Goal: Task Accomplishment & Management: Use online tool/utility

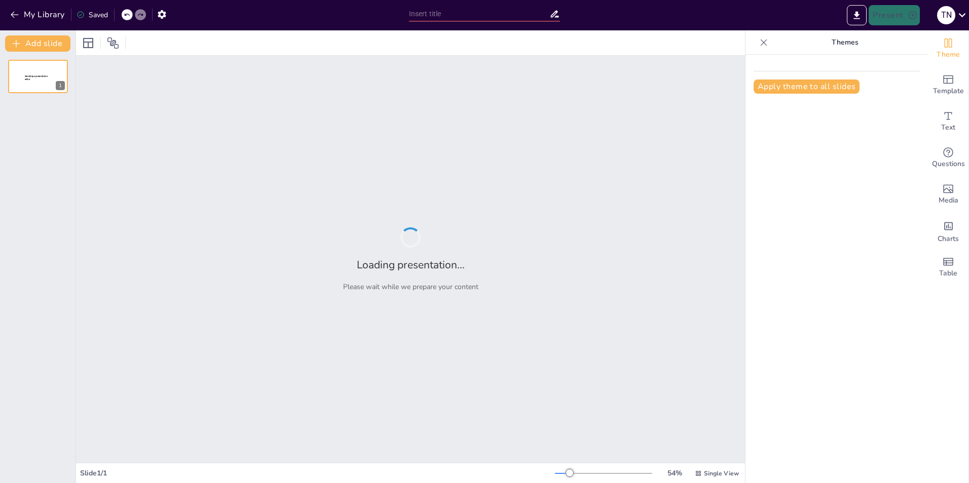
type input "Introducción a la Informática: Conceptos y Definiciones"
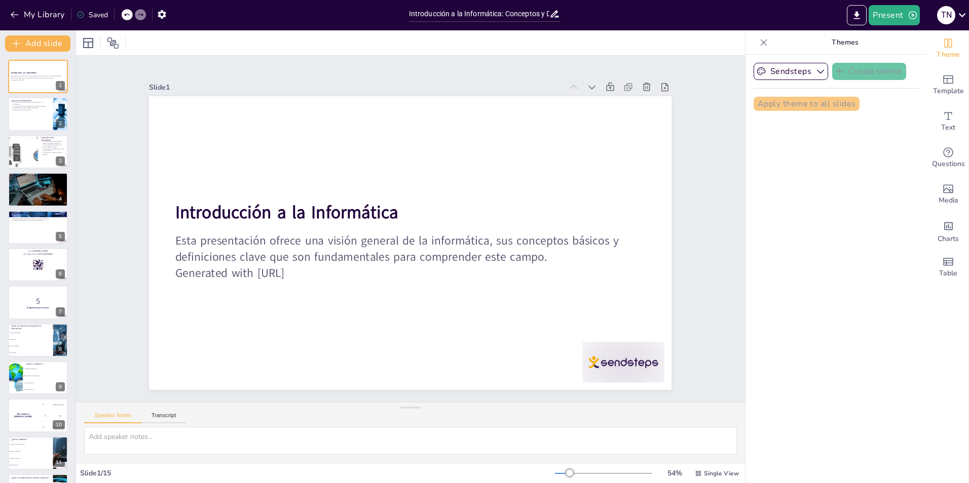
checkbox input "true"
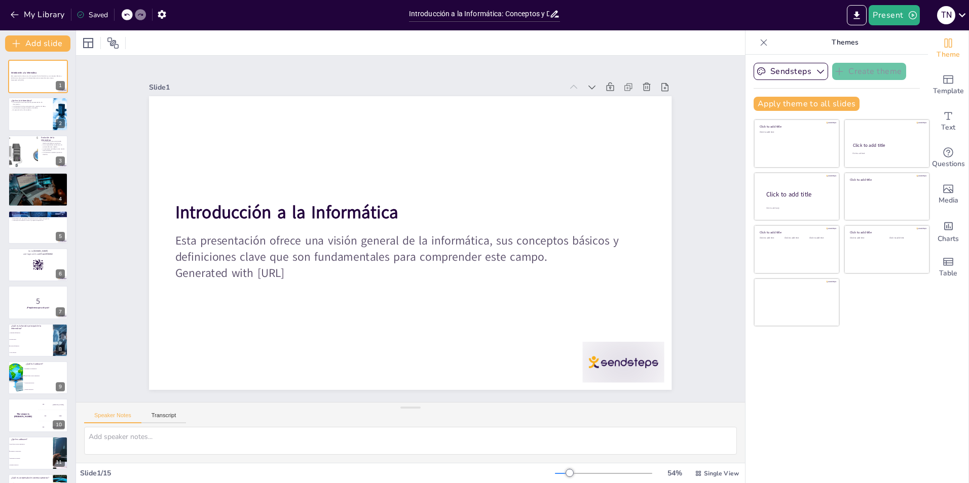
checkbox input "true"
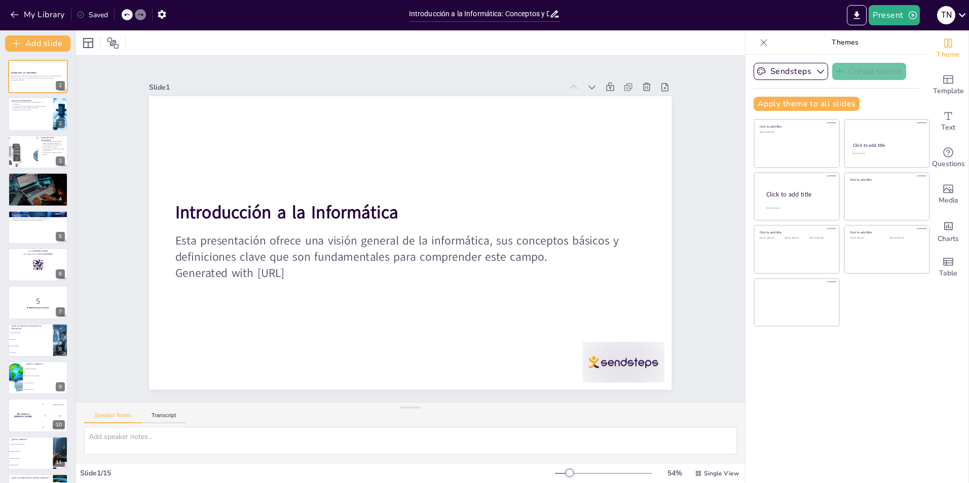
checkbox input "true"
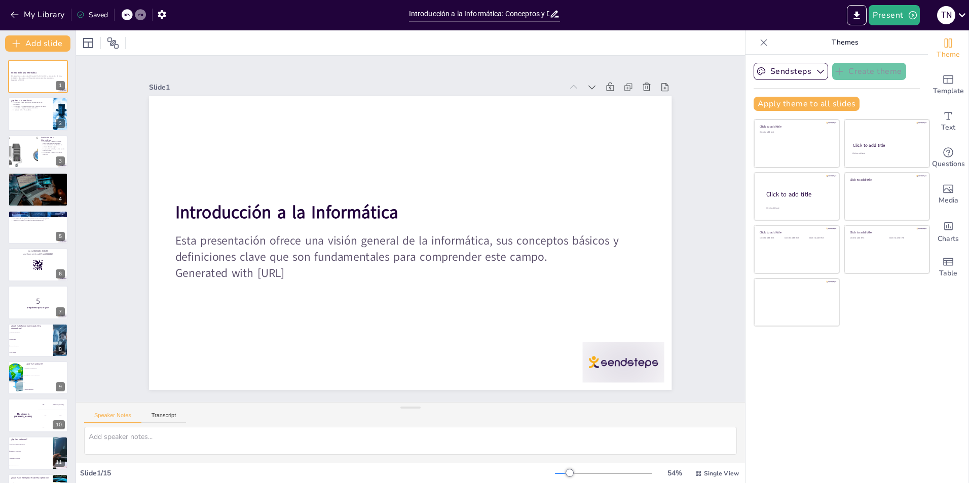
checkbox input "true"
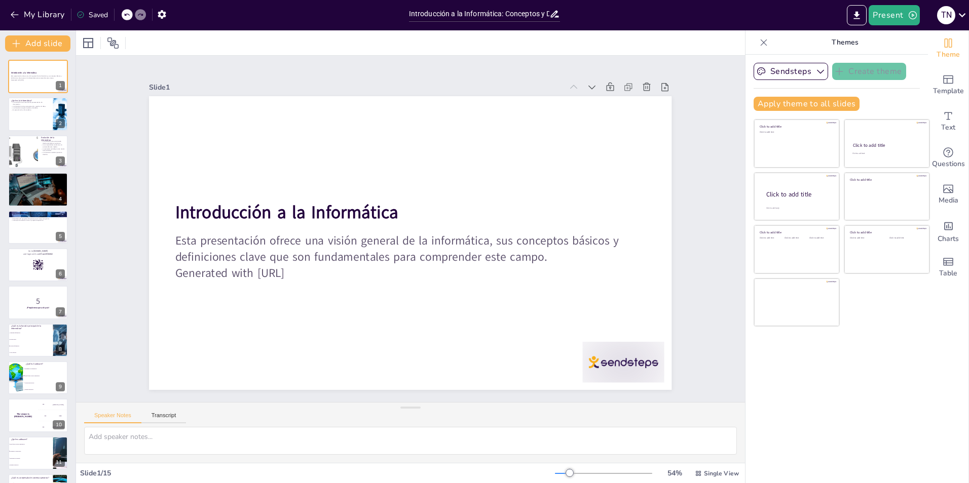
checkbox input "true"
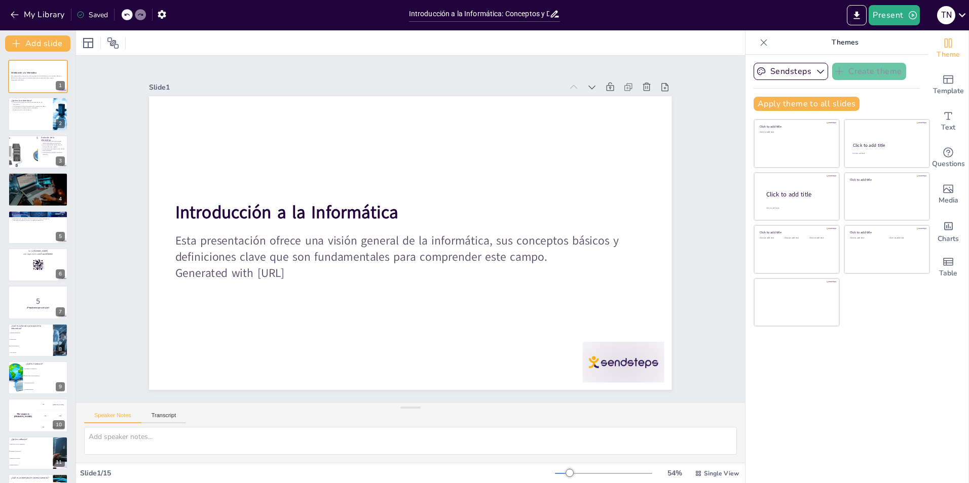
checkbox input "true"
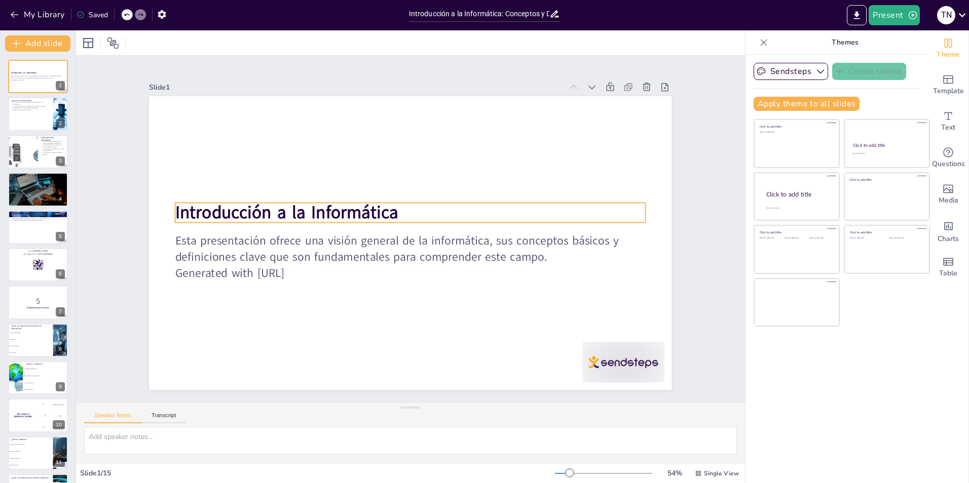
checkbox input "true"
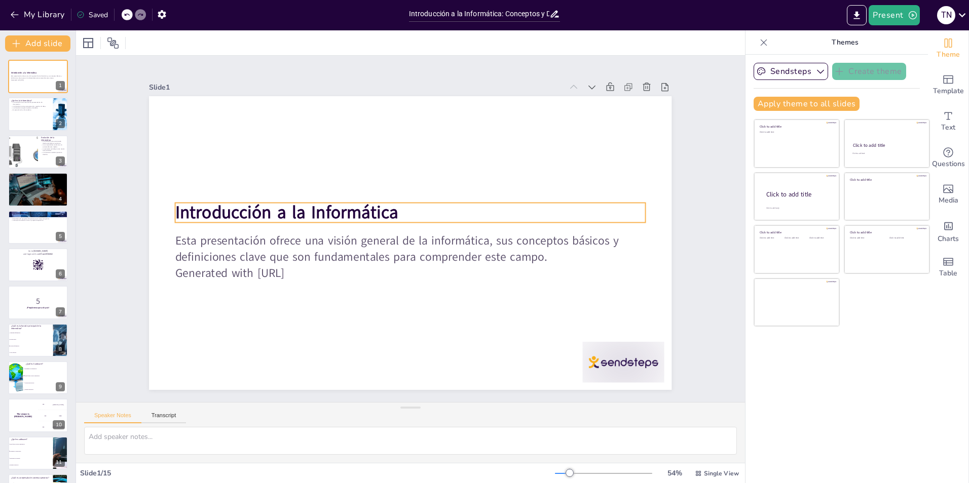
checkbox input "true"
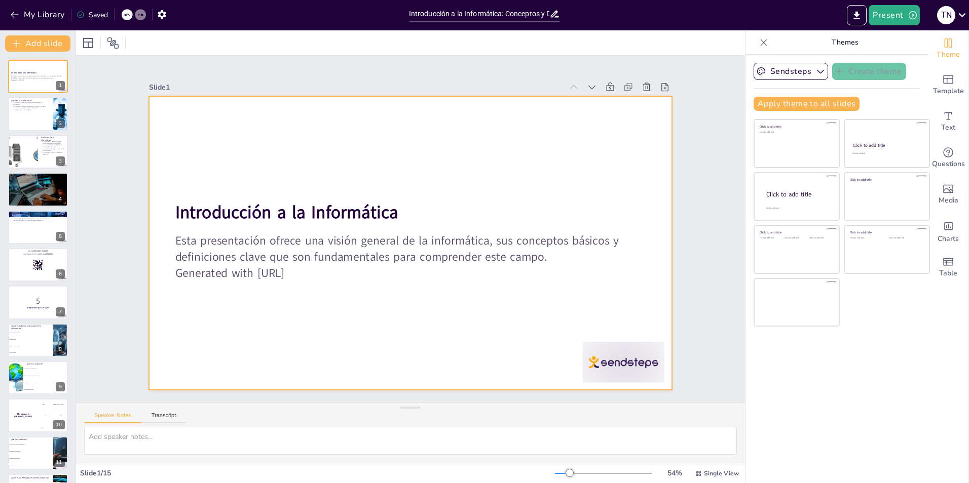
checkbox input "true"
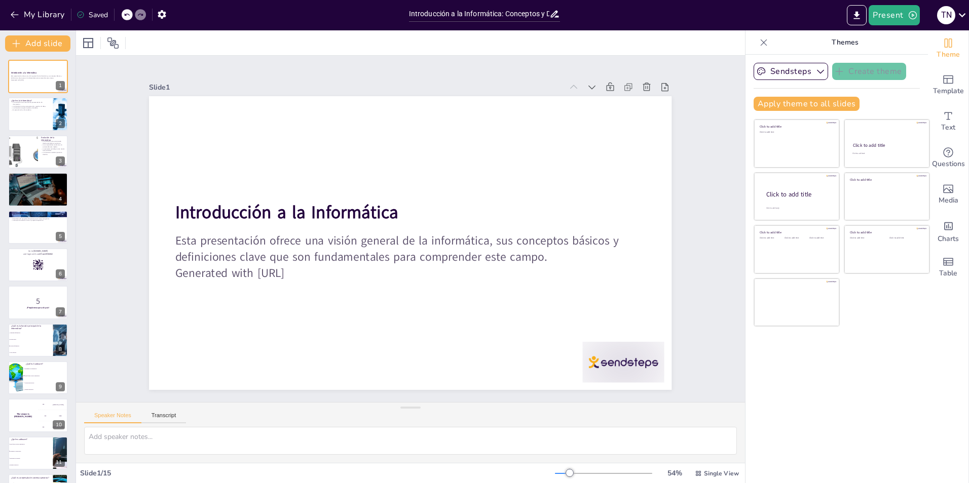
checkbox input "true"
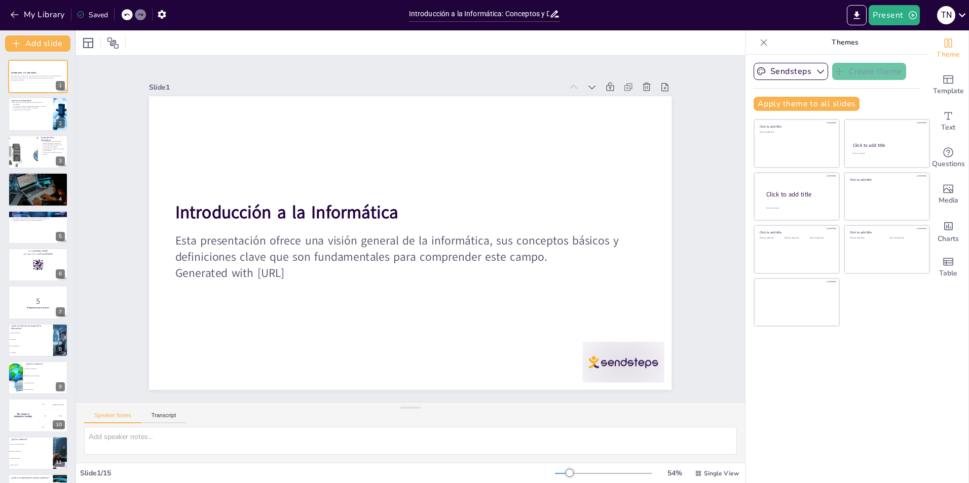
checkbox input "true"
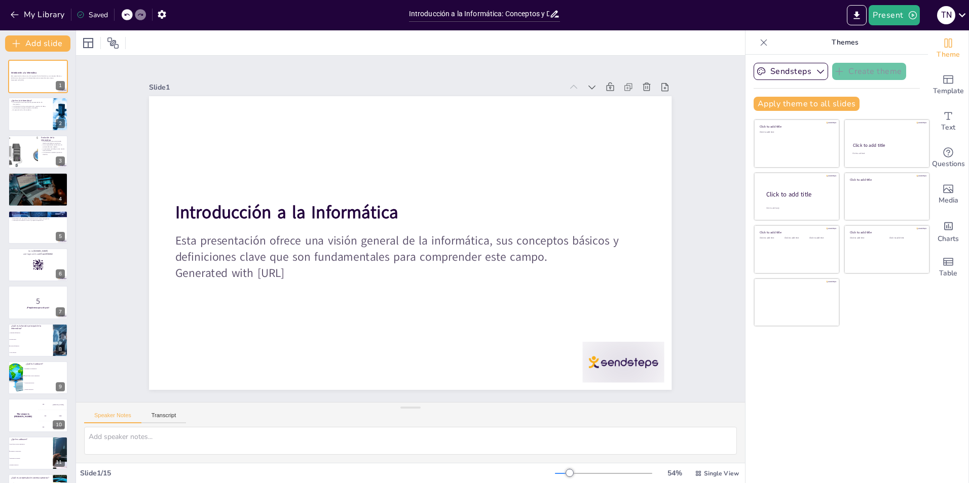
checkbox input "true"
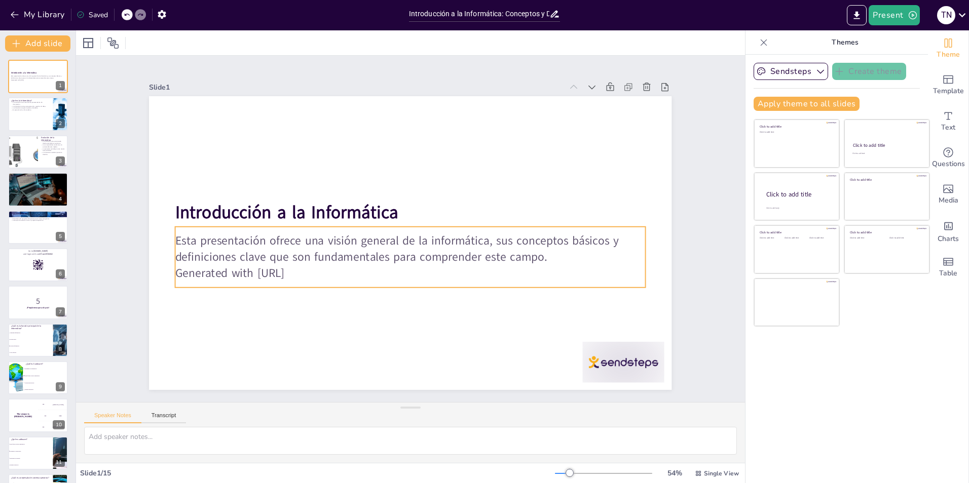
checkbox input "true"
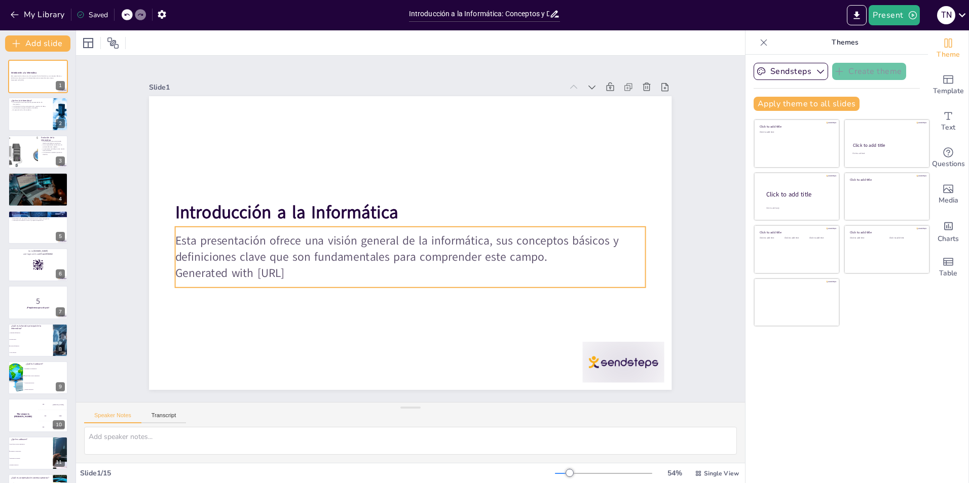
checkbox input "true"
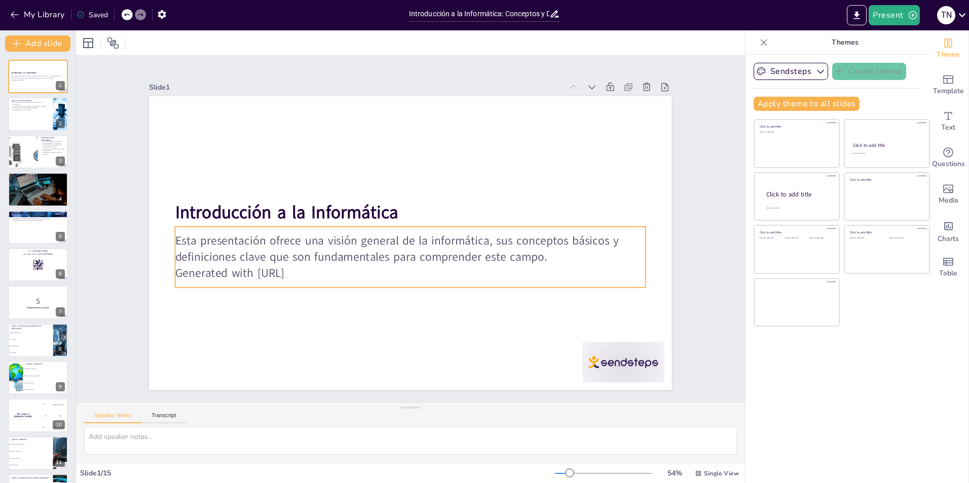
checkbox input "true"
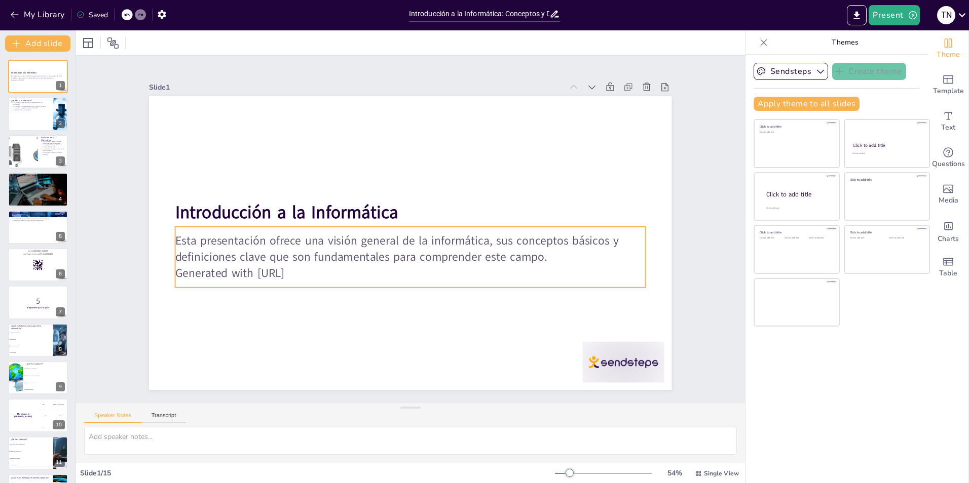
checkbox input "true"
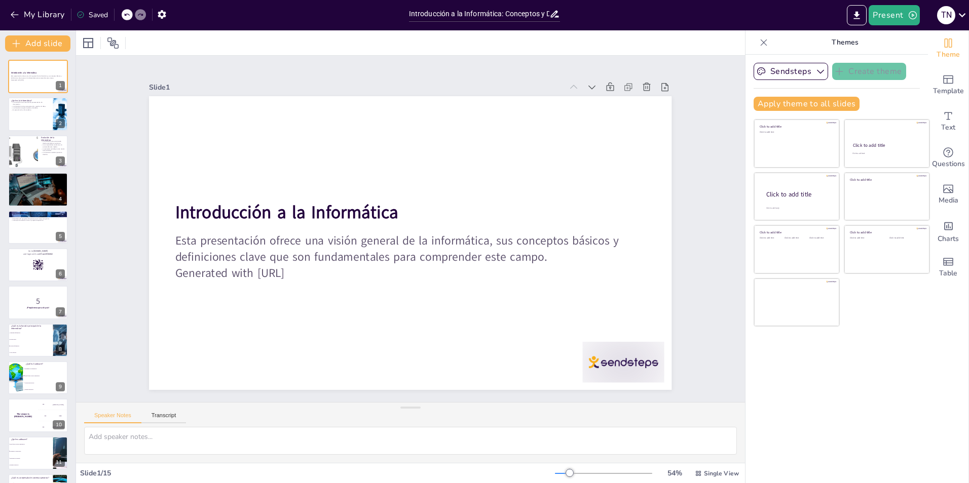
checkbox input "true"
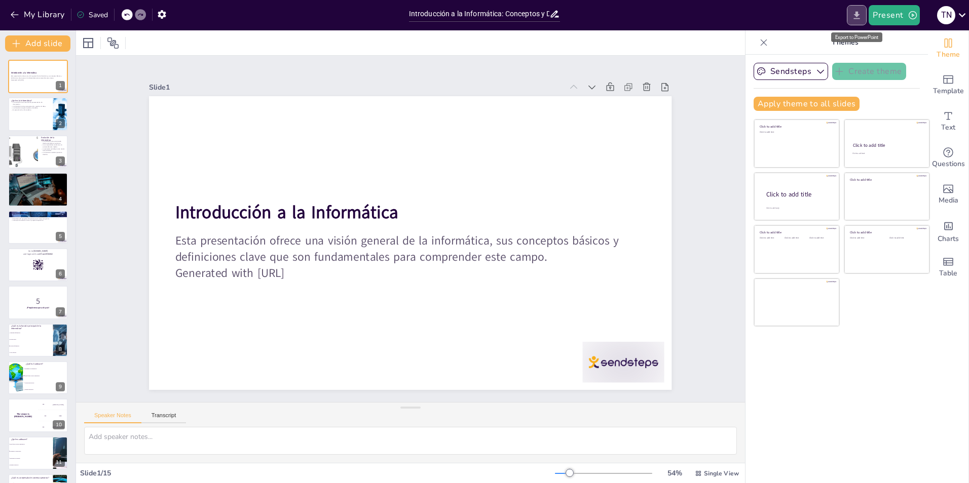
click at [858, 17] on icon "Export to PowerPoint" at bounding box center [857, 15] width 6 height 8
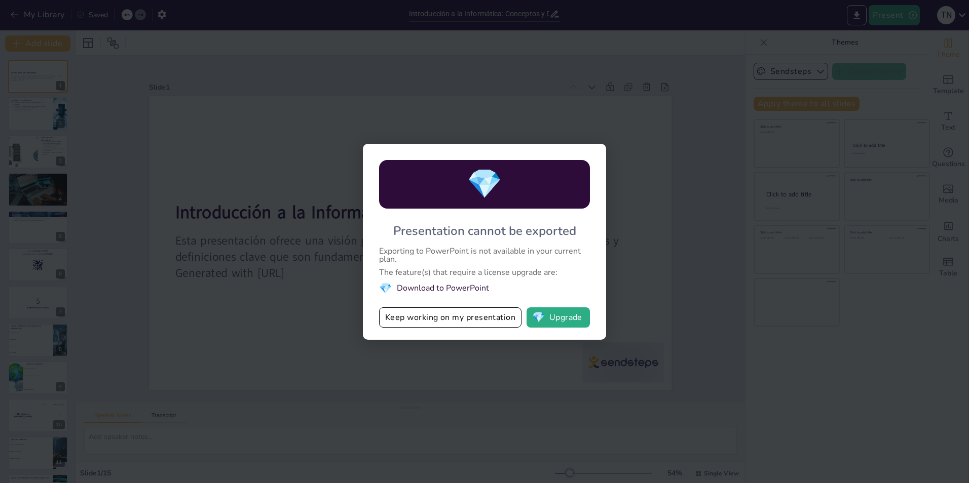
click at [713, 175] on div "💎 Presentation cannot be exported Exporting to PowerPoint is not available in y…" at bounding box center [484, 241] width 969 height 483
click at [632, 250] on div "💎 Presentation cannot be exported Exporting to PowerPoint is not available in y…" at bounding box center [484, 241] width 969 height 483
click at [341, 292] on div "💎 Presentation cannot be exported Exporting to PowerPoint is not available in y…" at bounding box center [484, 241] width 969 height 483
click at [487, 317] on button "Keep working on my presentation" at bounding box center [450, 317] width 142 height 20
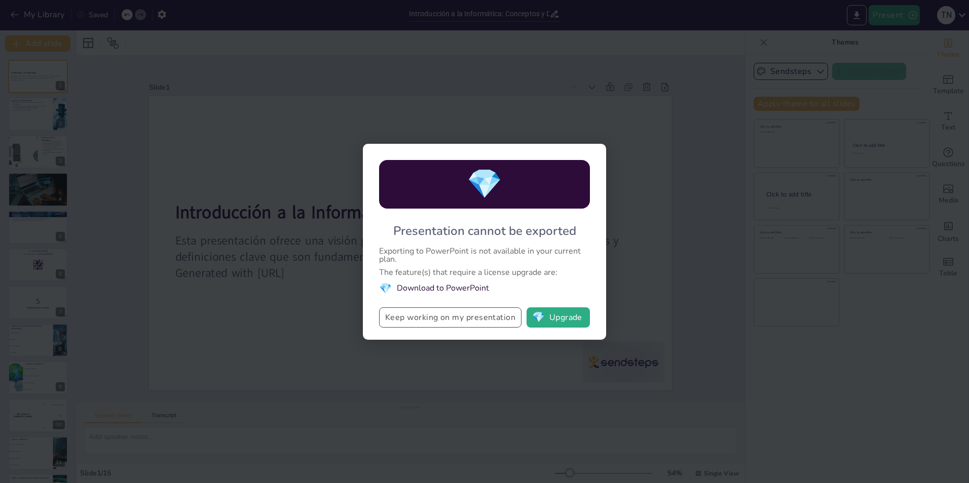
checkbox input "true"
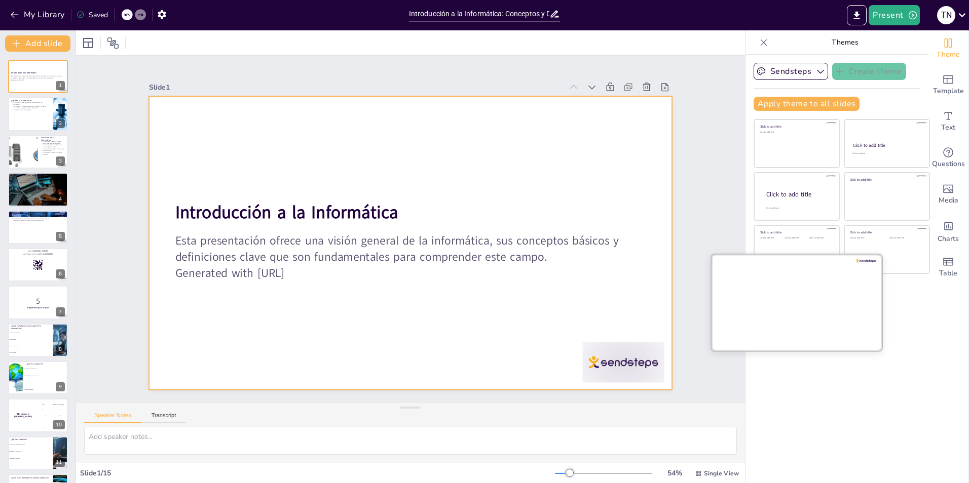
checkbox input "true"
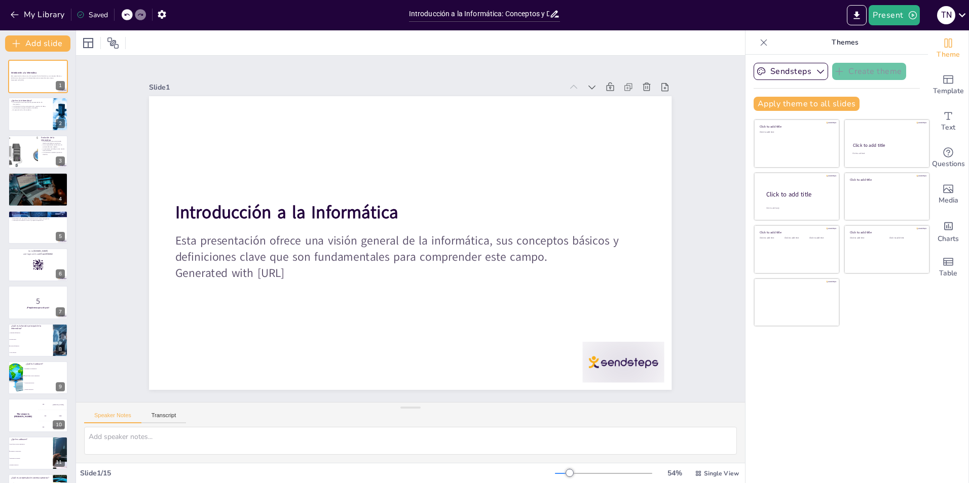
checkbox input "true"
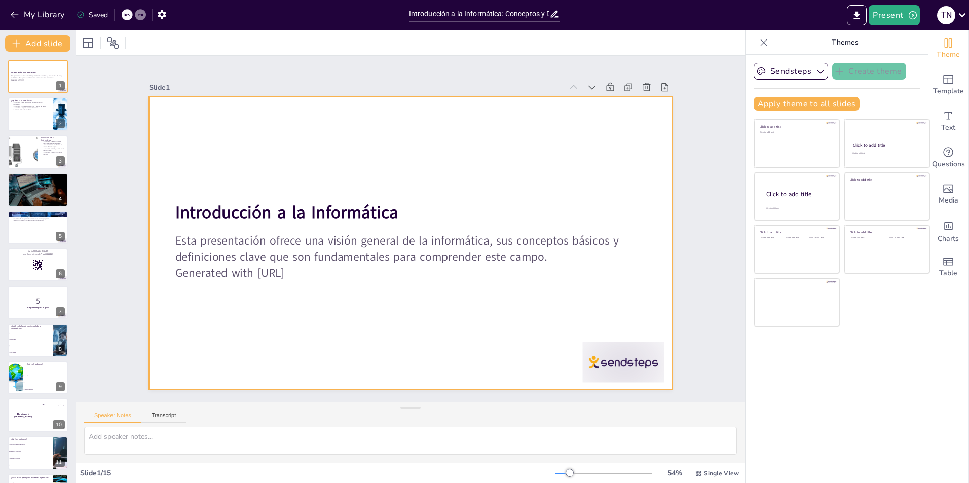
checkbox input "true"
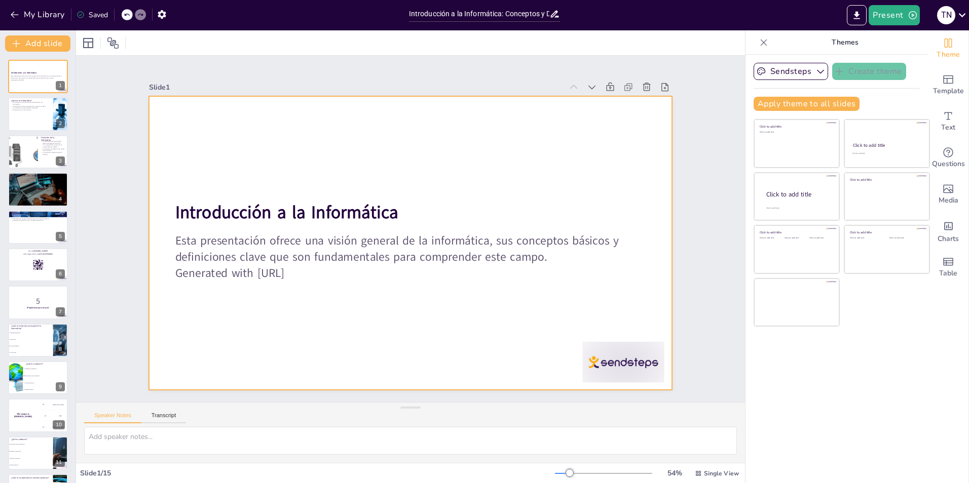
checkbox input "true"
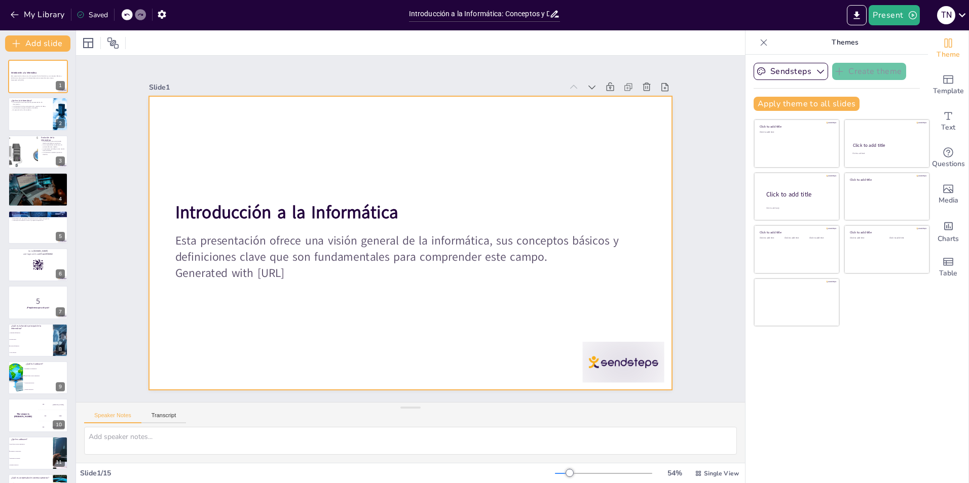
checkbox input "true"
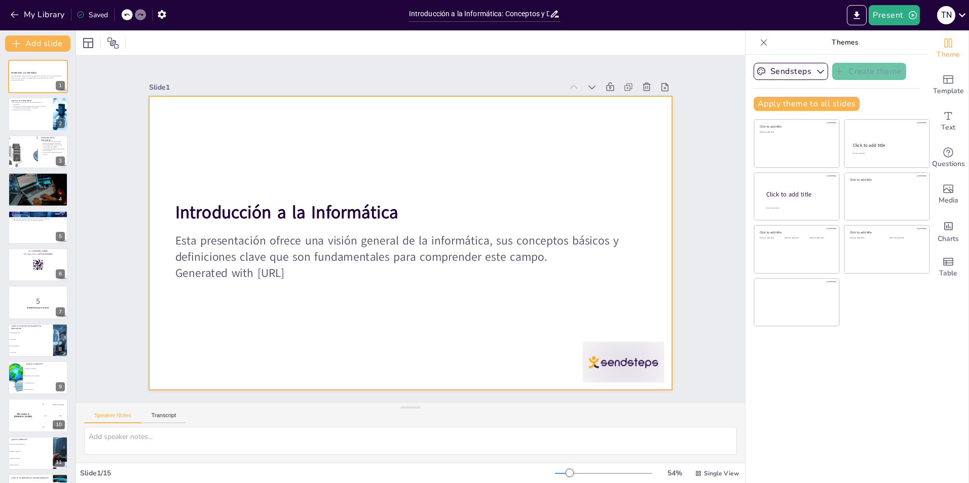
checkbox input "true"
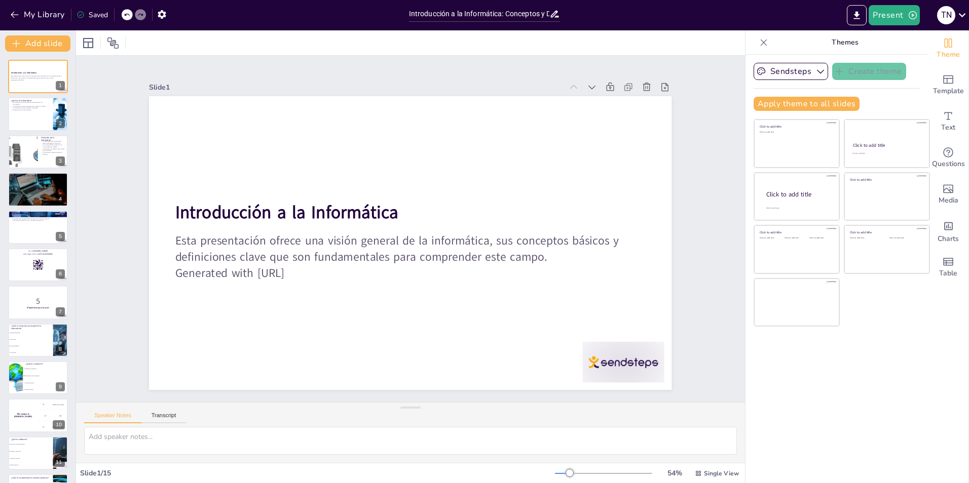
checkbox input "true"
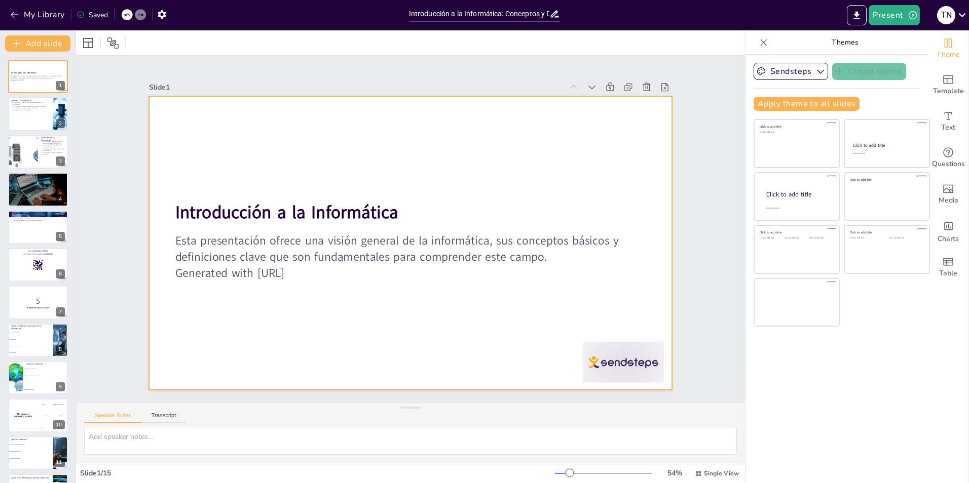
checkbox input "true"
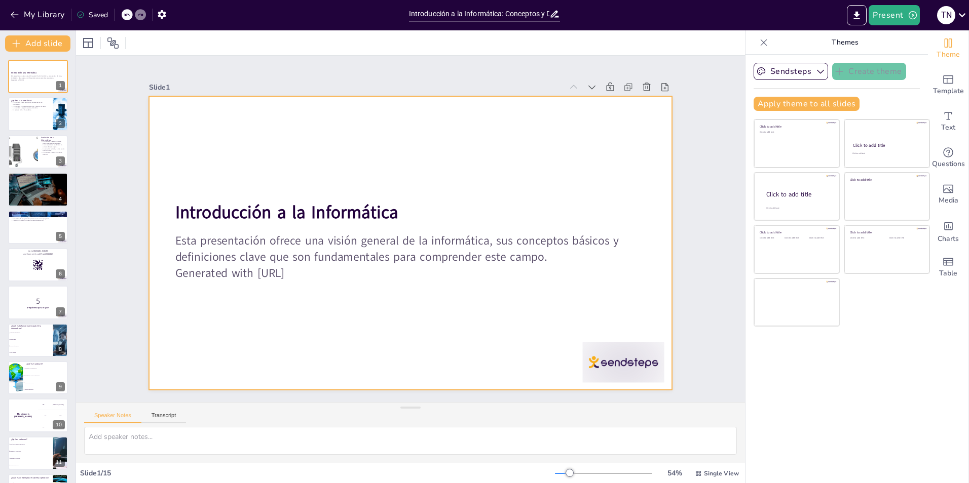
checkbox input "true"
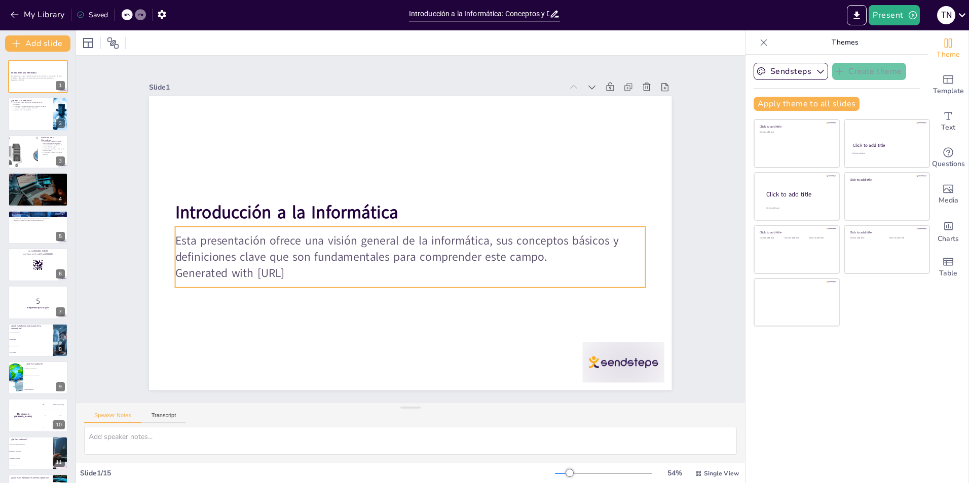
checkbox input "true"
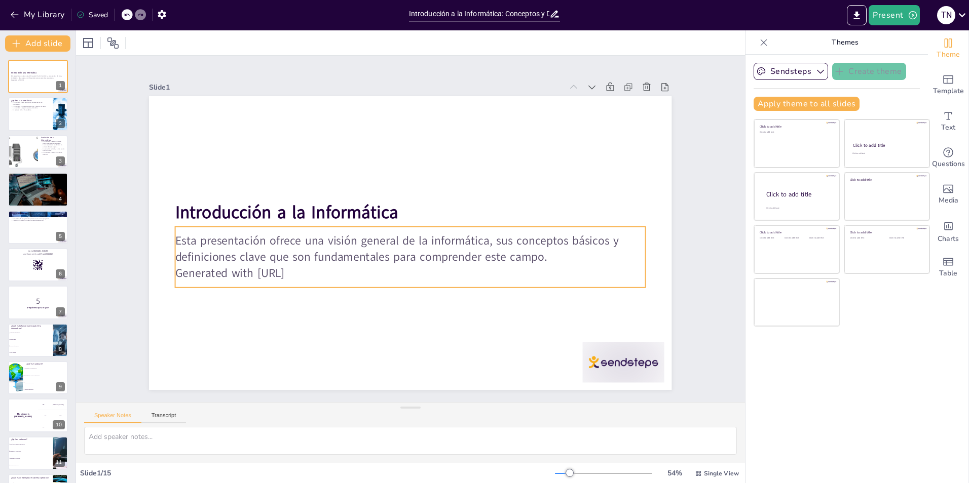
checkbox input "true"
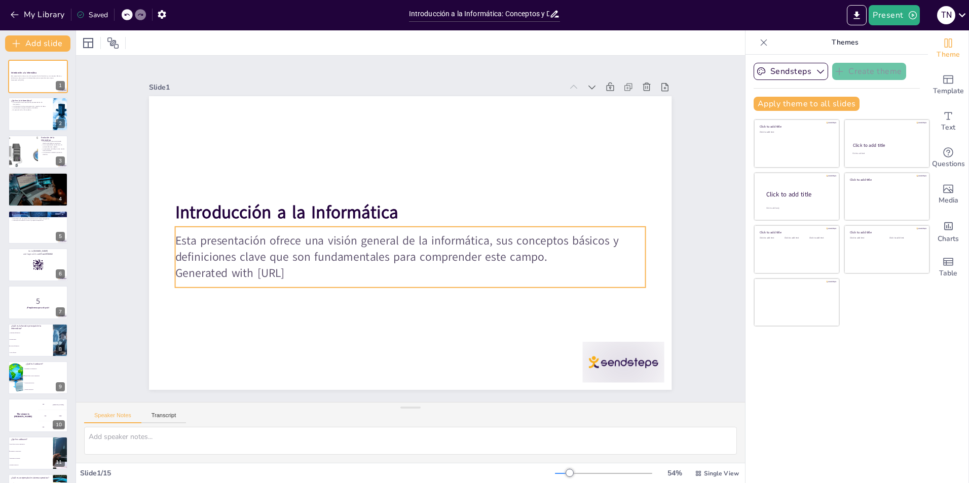
checkbox input "true"
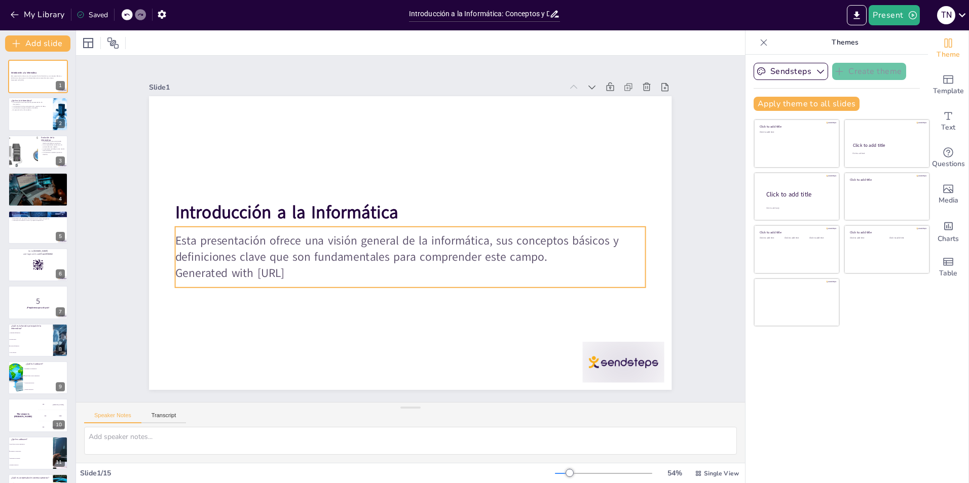
checkbox input "true"
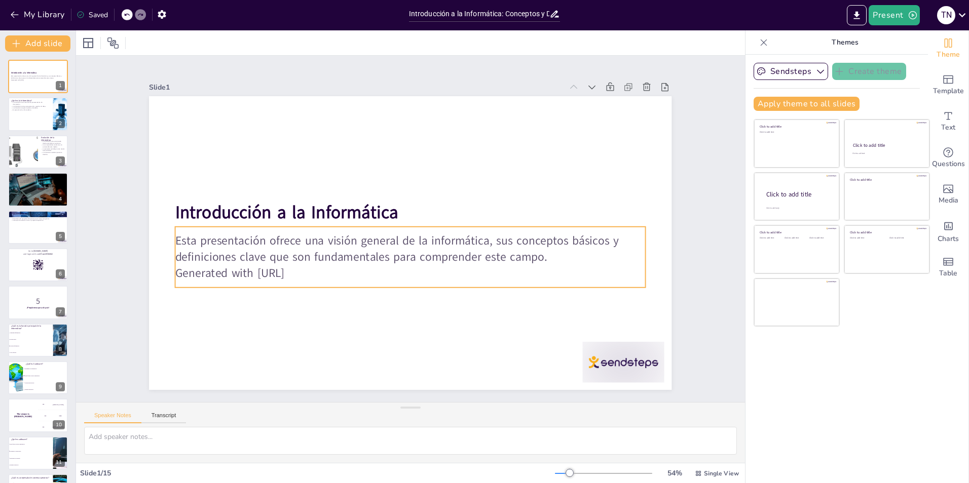
checkbox input "true"
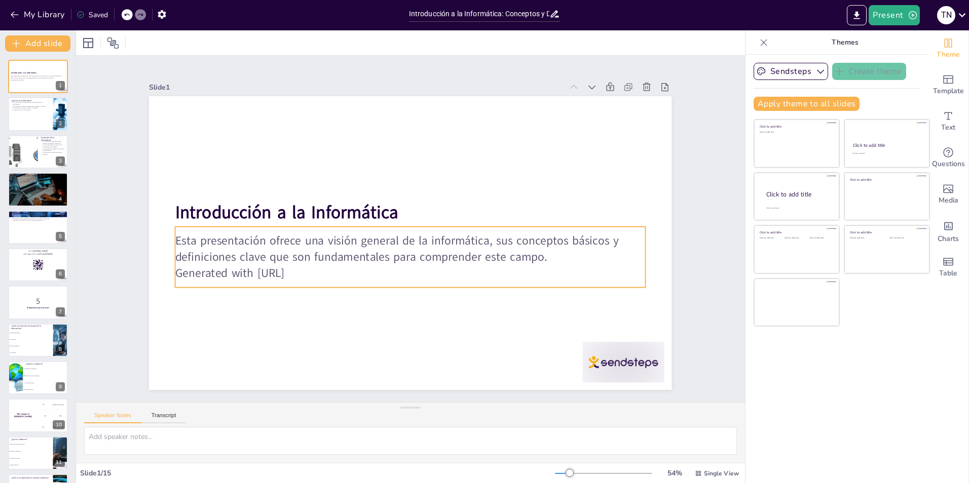
checkbox input "true"
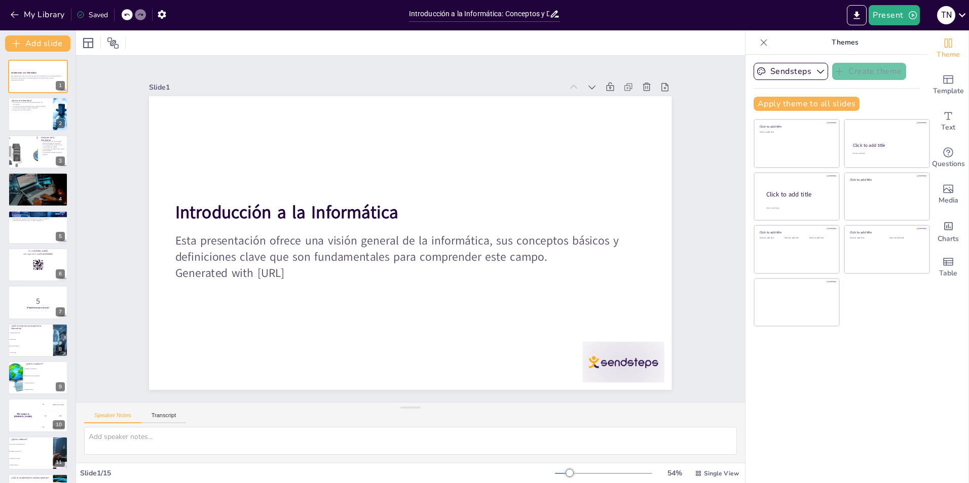
checkbox input "true"
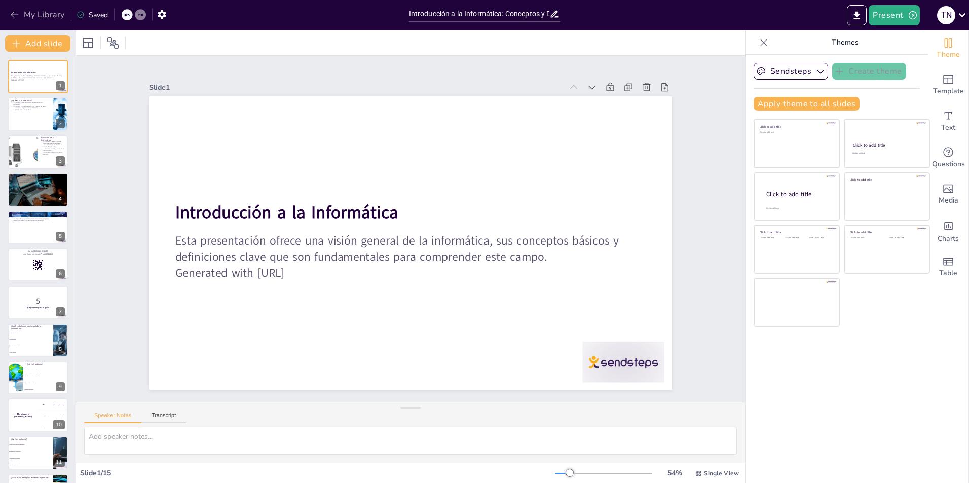
checkbox input "true"
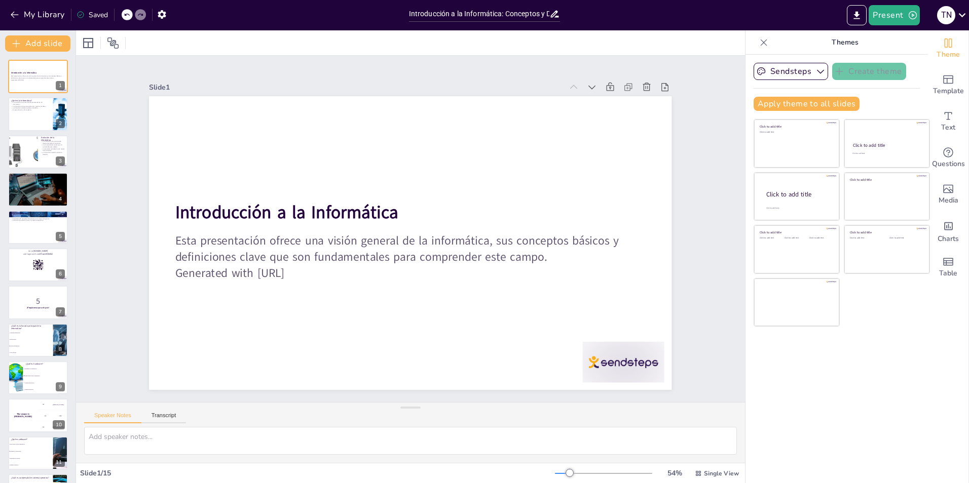
checkbox input "true"
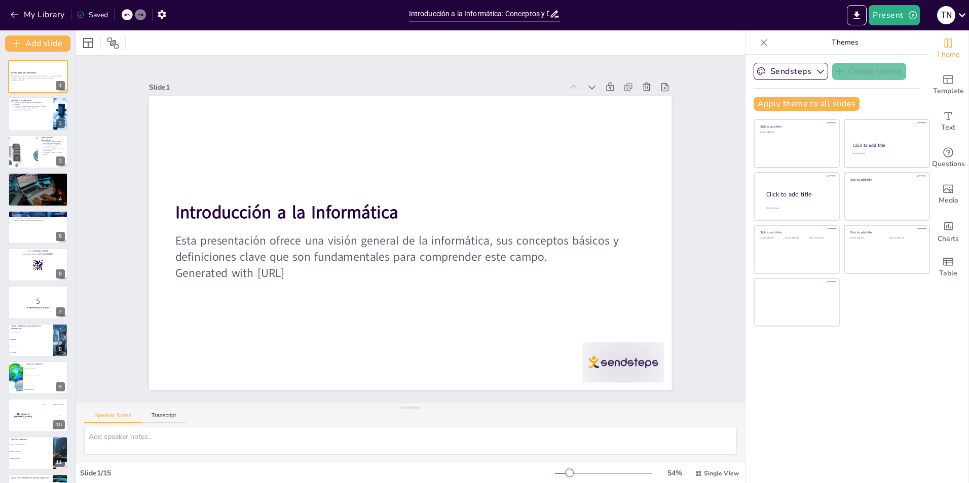
checkbox input "true"
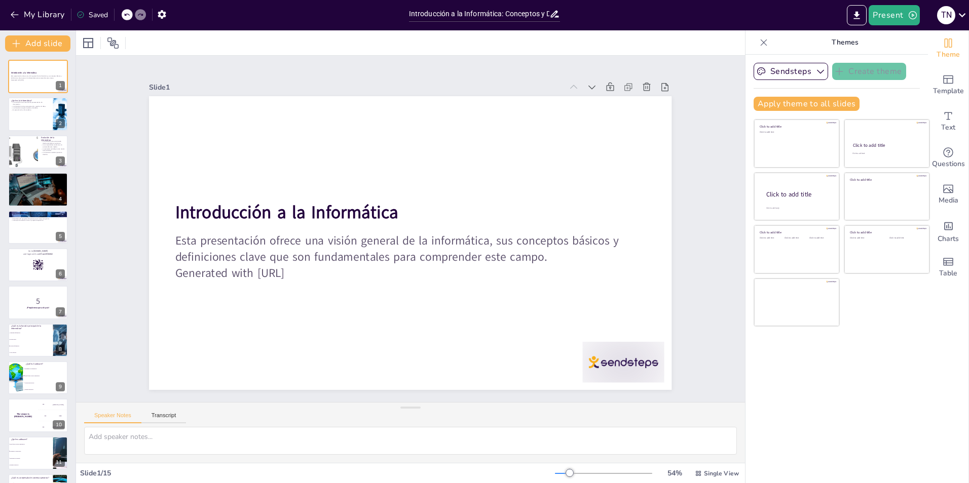
checkbox input "true"
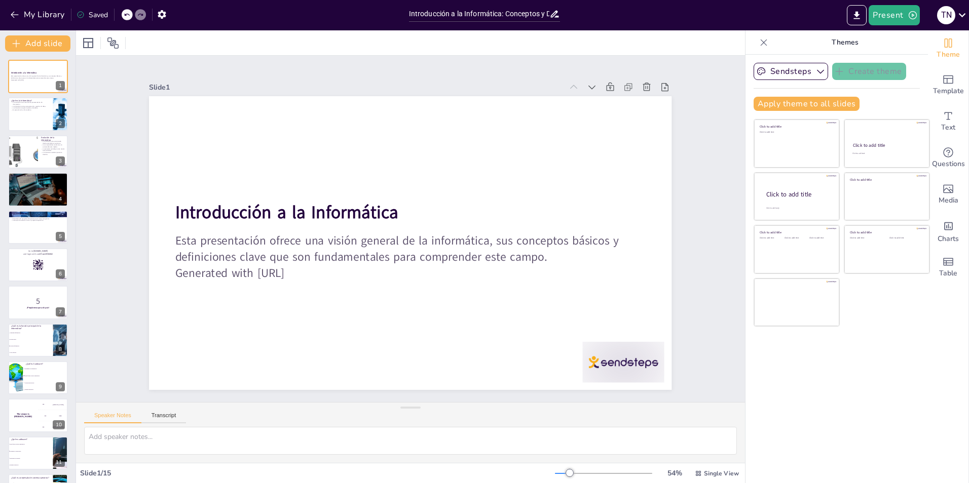
checkbox input "true"
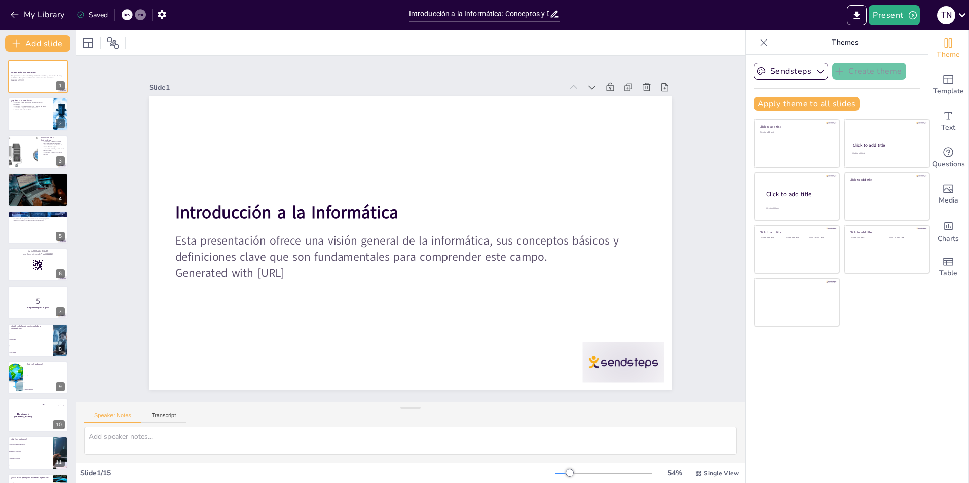
checkbox input "true"
